Goal: Task Accomplishment & Management: Use online tool/utility

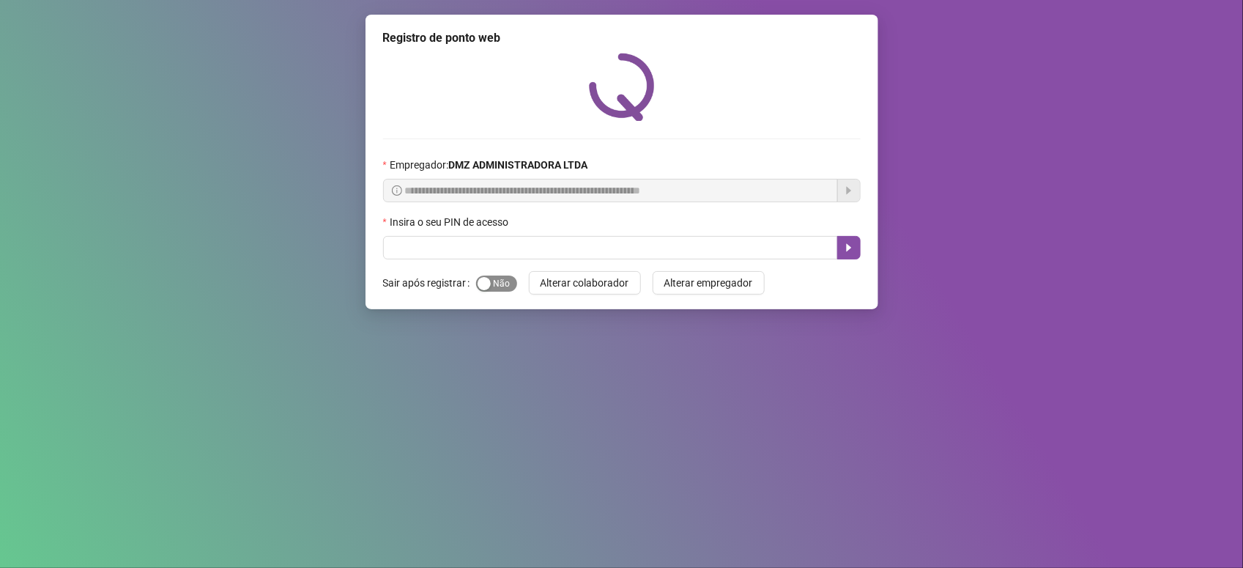
click at [495, 282] on span "Sim Não" at bounding box center [496, 284] width 41 height 16
click at [492, 236] on div "Insira o seu PIN de acesso" at bounding box center [622, 225] width 478 height 22
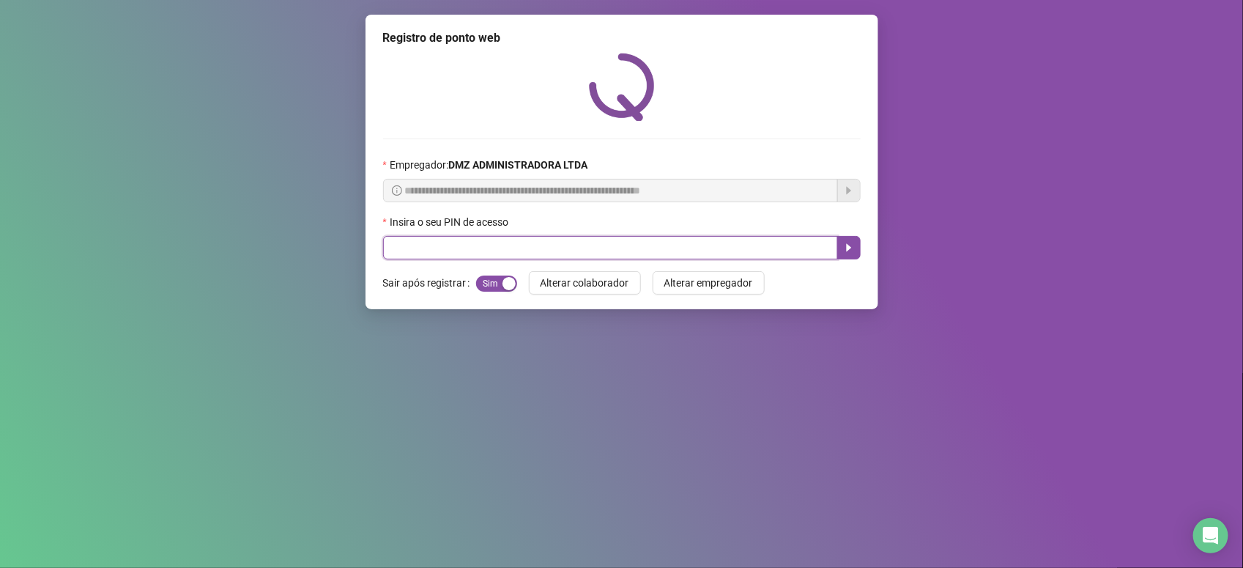
click at [492, 250] on input "text" at bounding box center [610, 247] width 455 height 23
type input "*****"
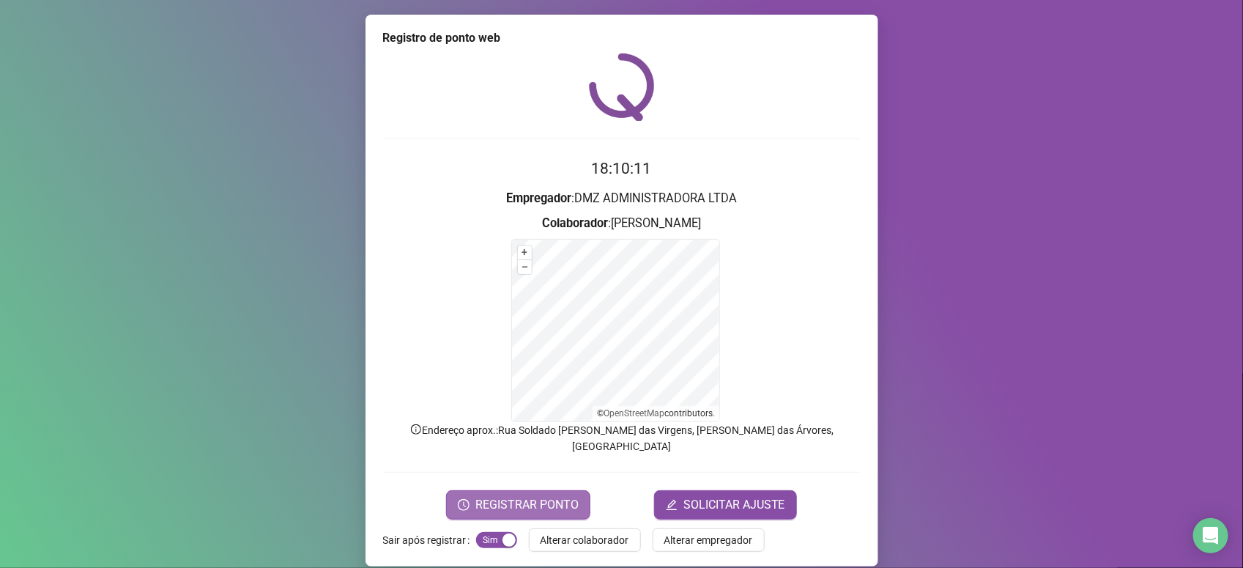
click at [554, 496] on span "REGISTRAR PONTO" at bounding box center [527, 505] width 103 height 18
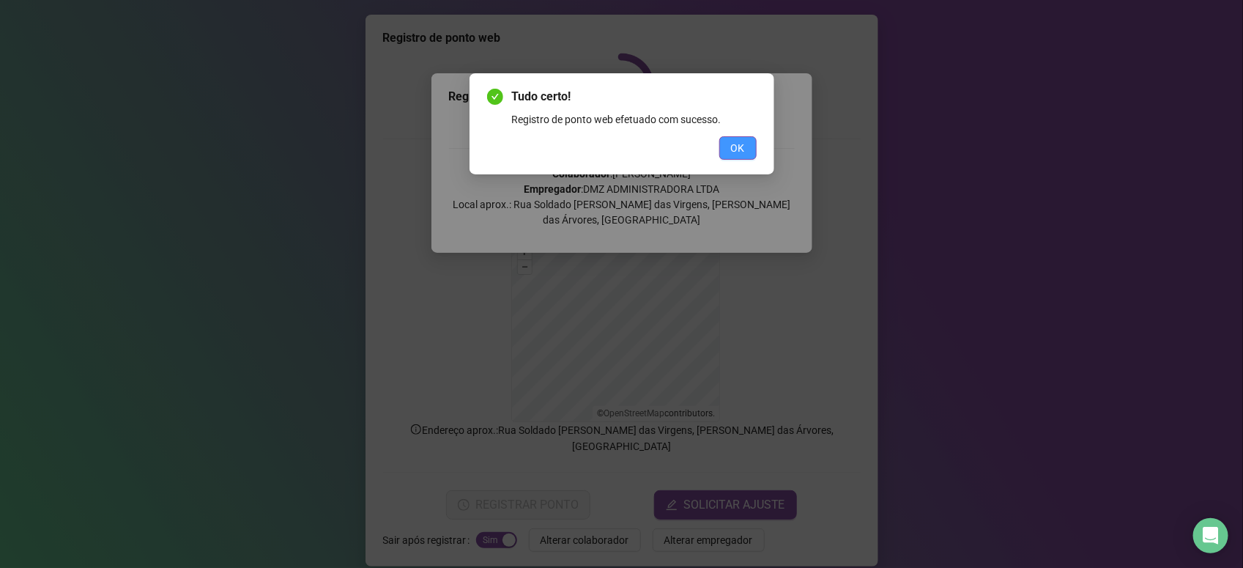
click at [742, 152] on span "OK" at bounding box center [738, 148] width 14 height 16
